Goal: Task Accomplishment & Management: Manage account settings

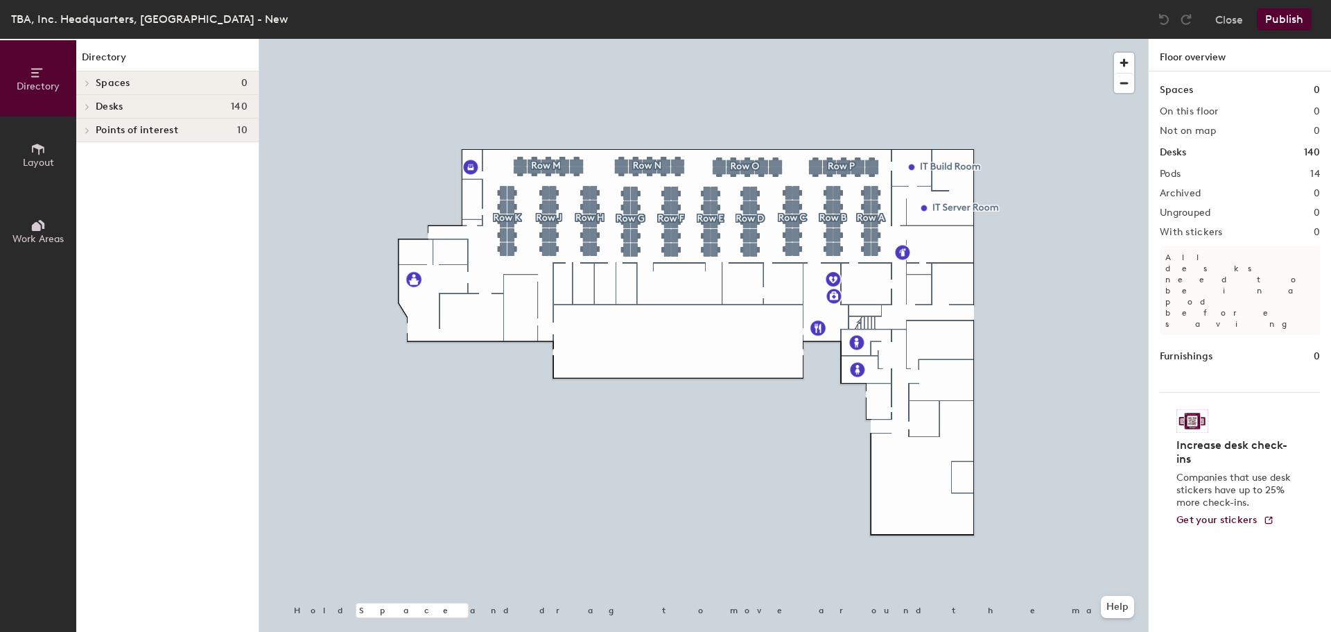
click at [85, 106] on icon at bounding box center [88, 106] width 6 height 7
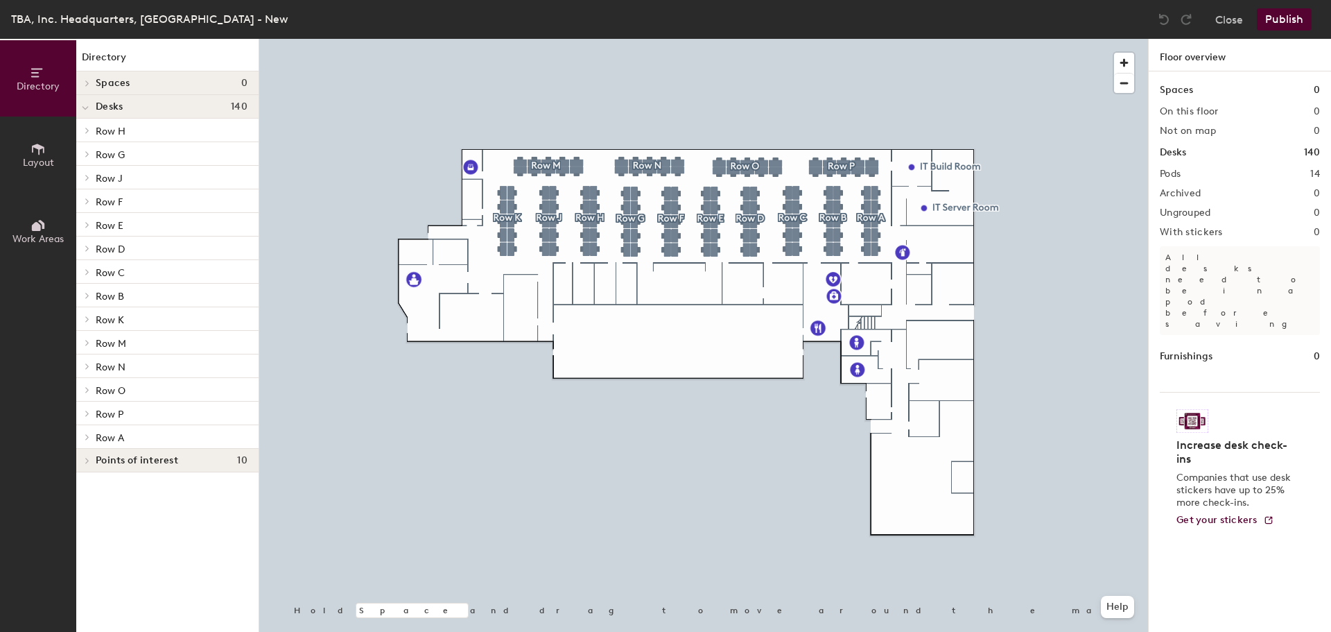
click at [87, 413] on icon at bounding box center [88, 413] width 6 height 7
click at [107, 525] on p "P-5" at bounding box center [103, 524] width 15 height 16
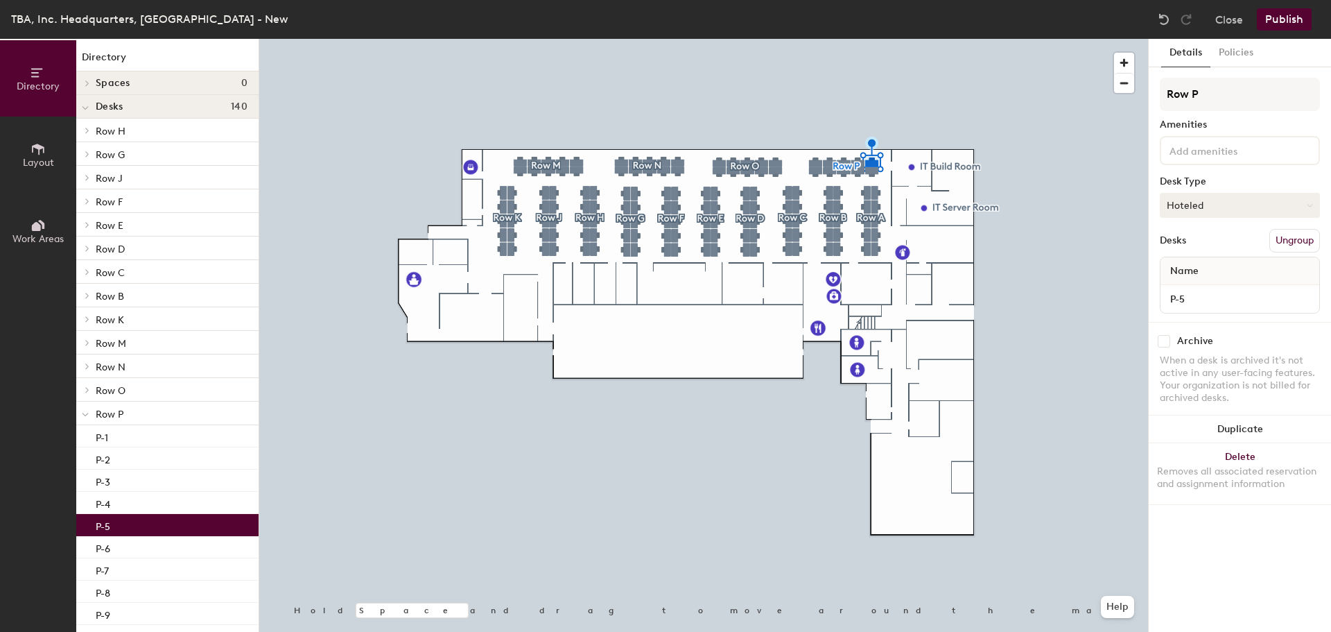
click at [1310, 207] on icon at bounding box center [1310, 205] width 6 height 6
click at [1191, 246] on div "Assigned" at bounding box center [1230, 248] width 139 height 21
click at [103, 548] on p "P-6" at bounding box center [103, 547] width 15 height 16
click at [1236, 205] on button "Hoteled" at bounding box center [1240, 205] width 160 height 25
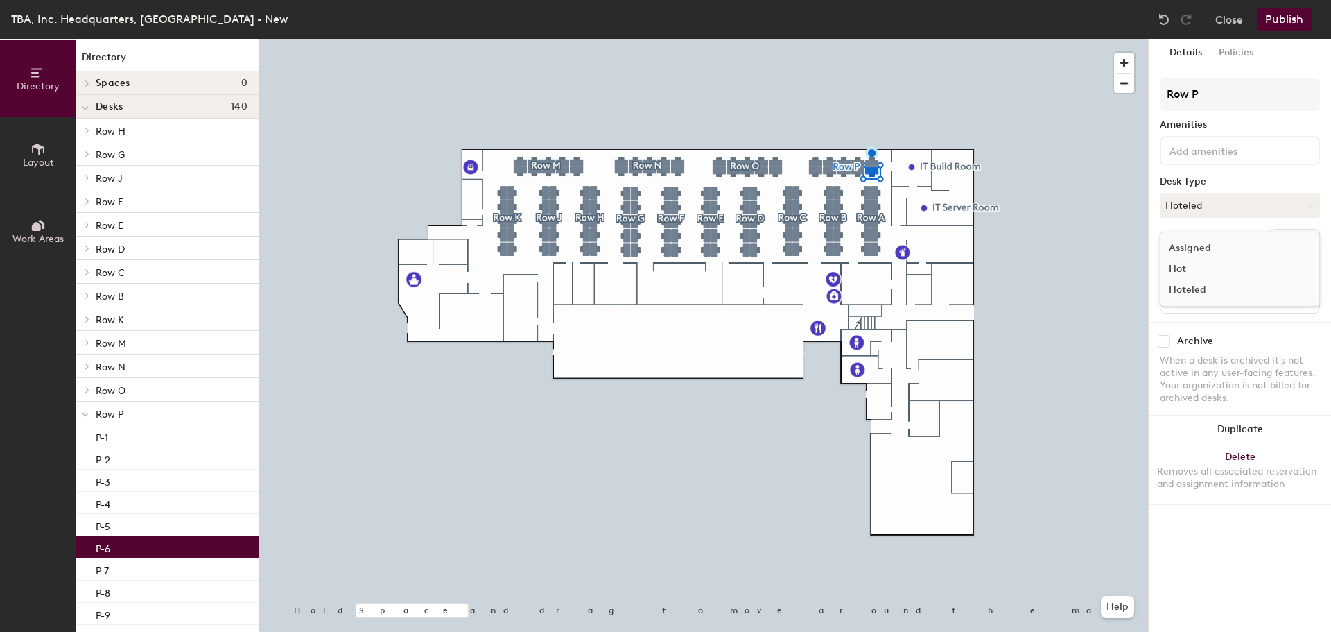
click at [1212, 248] on div "Assigned" at bounding box center [1230, 248] width 139 height 21
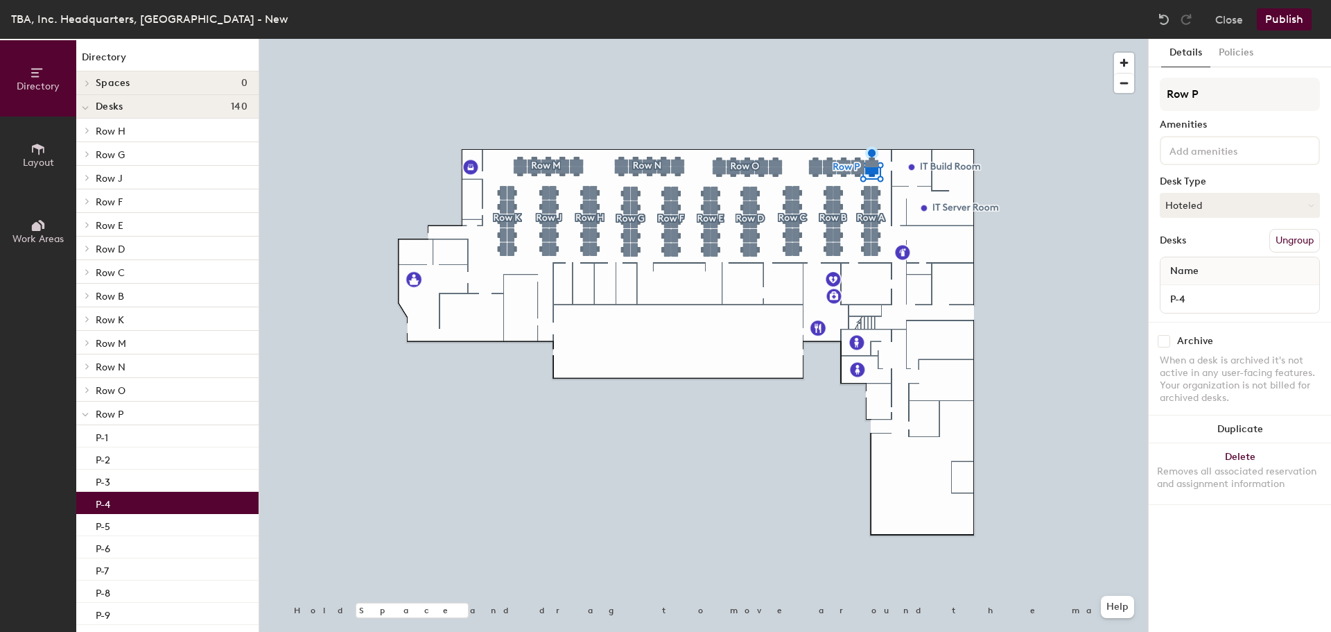
click at [112, 498] on div "P-4" at bounding box center [167, 503] width 182 height 22
click at [1228, 209] on button "Hoteled" at bounding box center [1240, 205] width 160 height 25
click at [1206, 245] on div "Assigned" at bounding box center [1230, 248] width 139 height 21
click at [1285, 18] on button "Publish" at bounding box center [1284, 19] width 55 height 22
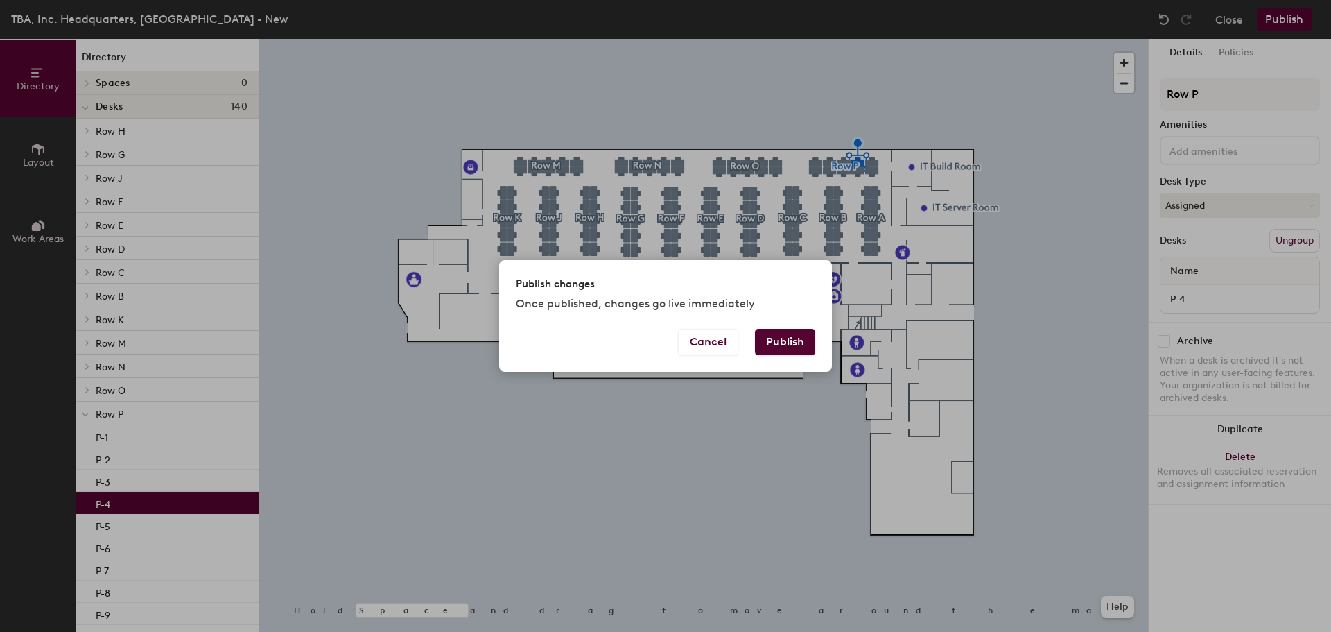
click at [779, 342] on button "Publish" at bounding box center [785, 342] width 60 height 26
